Goal: Use online tool/utility

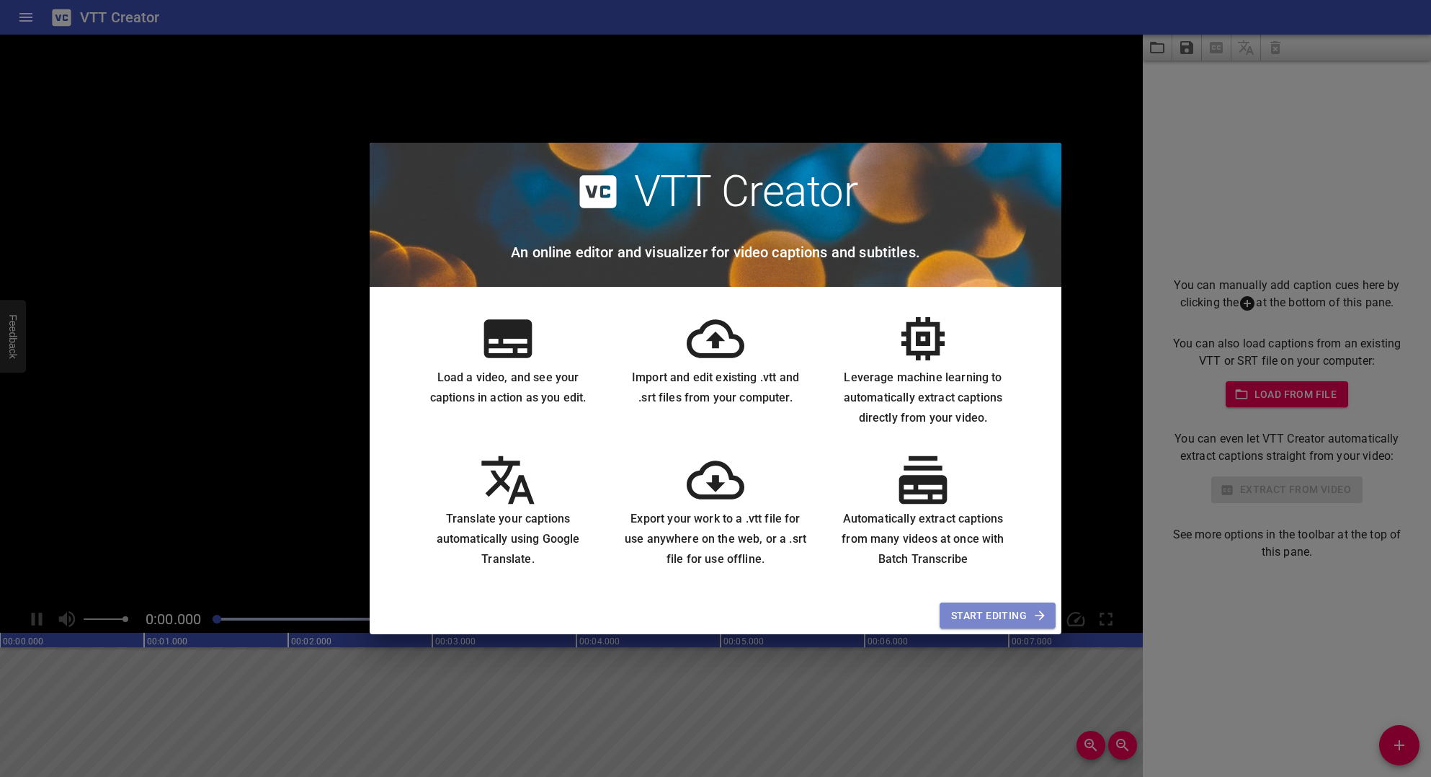
click at [964, 609] on span "Start Editing" at bounding box center [997, 616] width 93 height 18
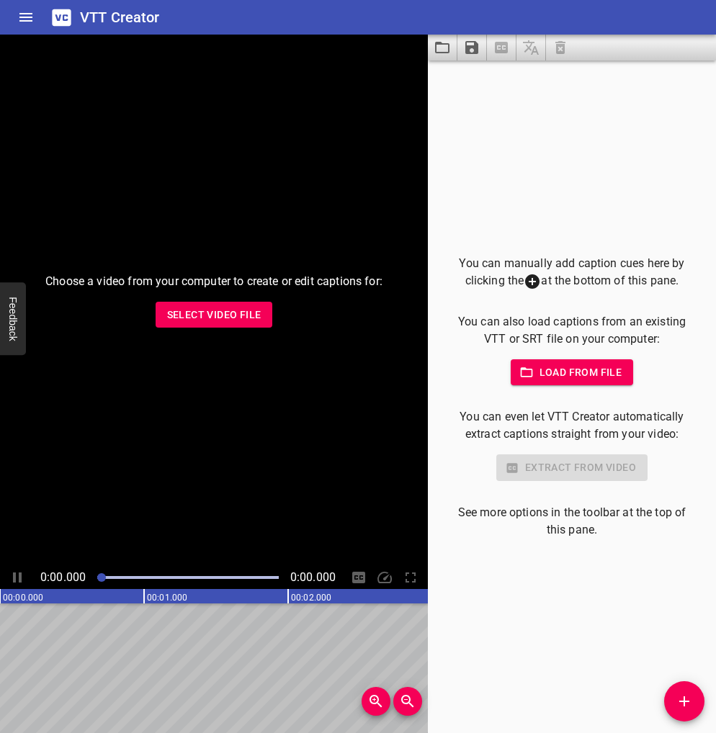
click at [199, 313] on span "Select Video File" at bounding box center [214, 315] width 94 height 18
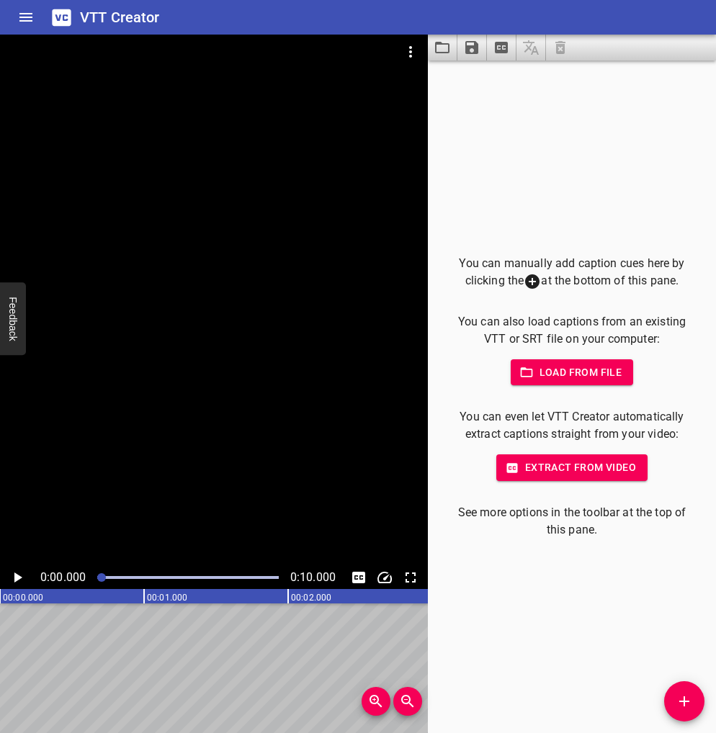
click at [594, 364] on span "Load from file" at bounding box center [572, 373] width 100 height 18
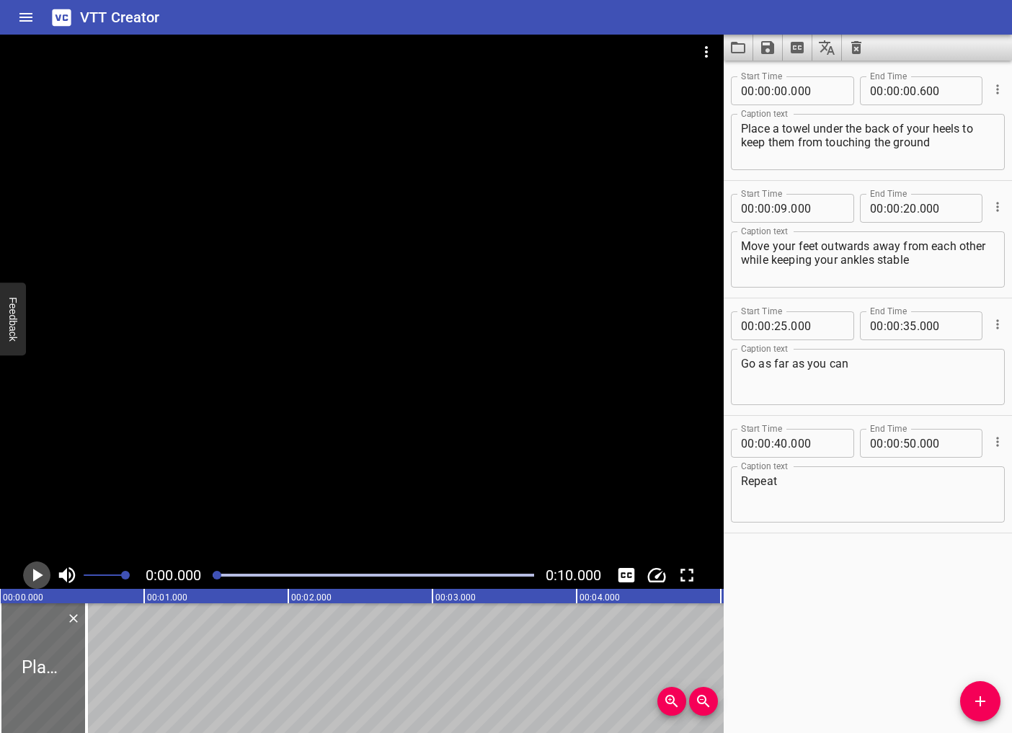
click at [31, 581] on icon "Play/Pause" at bounding box center [37, 575] width 22 height 22
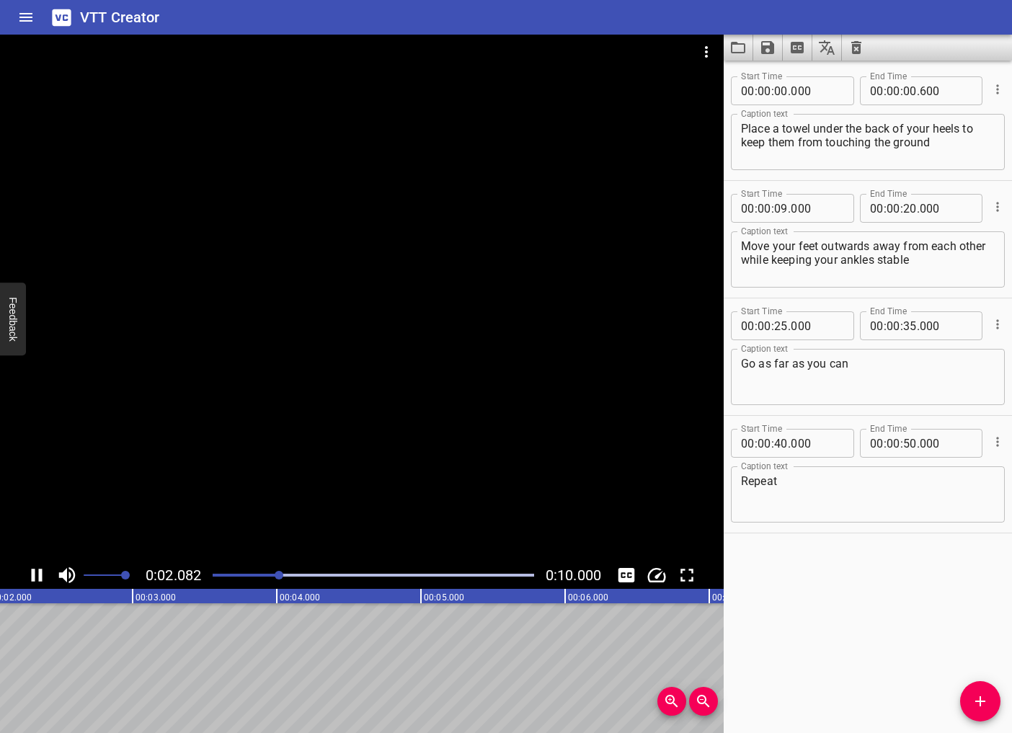
click at [33, 581] on icon "Play/Pause" at bounding box center [37, 574] width 11 height 13
drag, startPoint x: 280, startPoint y: 573, endPoint x: 148, endPoint y: 567, distance: 132.7
click at [148, 567] on div "0:02.307 0:10.000" at bounding box center [361, 574] width 723 height 27
